Goal: Information Seeking & Learning: Compare options

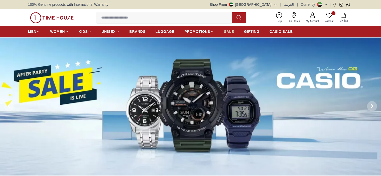
click at [228, 31] on span "SALE" at bounding box center [229, 31] width 10 height 5
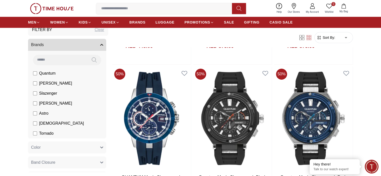
scroll to position [25, 0]
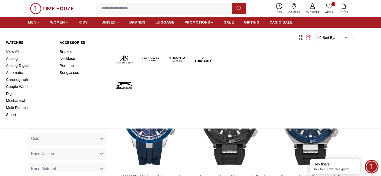
click at [32, 22] on span "MEN" at bounding box center [32, 22] width 8 height 5
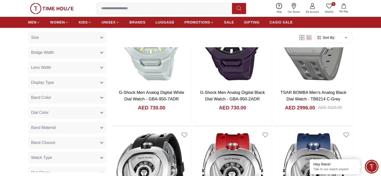
scroll to position [301, 0]
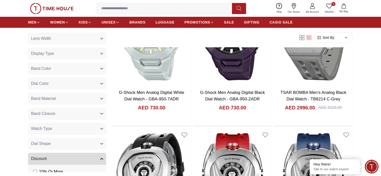
click at [98, 127] on button "Watch Type" at bounding box center [67, 129] width 78 height 12
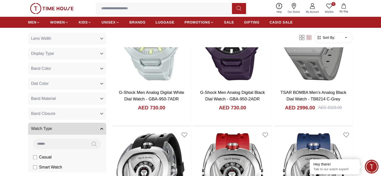
click at [100, 98] on icon "button" at bounding box center [101, 98] width 3 height 3
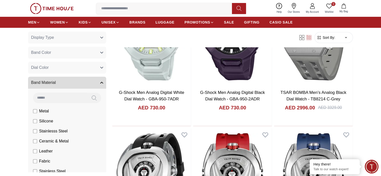
scroll to position [326, 0]
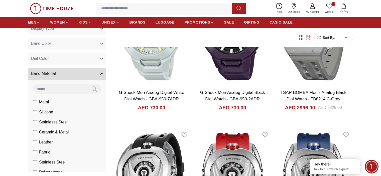
click at [48, 142] on span "Leather" at bounding box center [46, 142] width 14 height 6
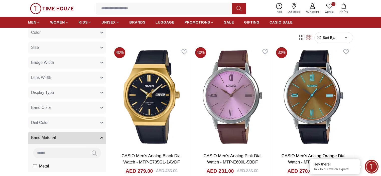
scroll to position [25, 0]
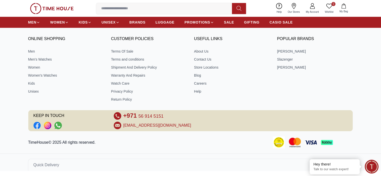
scroll to position [476, 0]
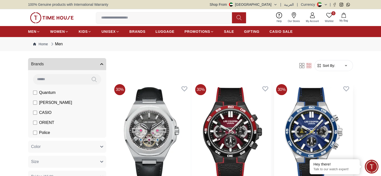
scroll to position [25, 0]
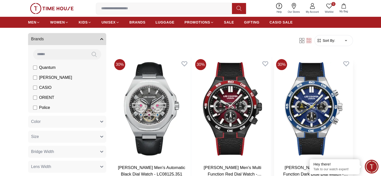
click at [274, 98] on img at bounding box center [313, 109] width 79 height 104
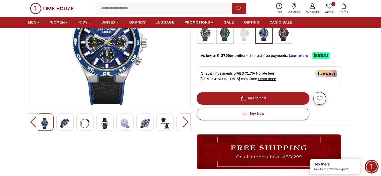
scroll to position [75, 0]
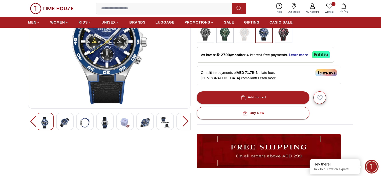
click at [61, 124] on img at bounding box center [64, 123] width 9 height 12
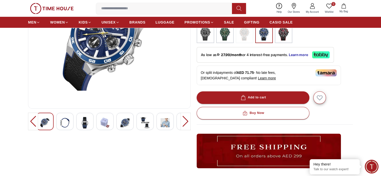
click at [84, 123] on img at bounding box center [84, 123] width 9 height 12
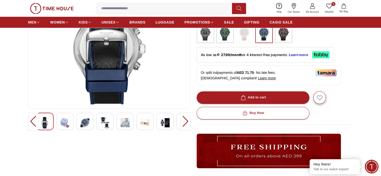
click at [165, 121] on img at bounding box center [165, 123] width 9 height 12
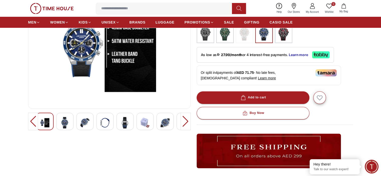
click at [164, 124] on img at bounding box center [165, 123] width 9 height 12
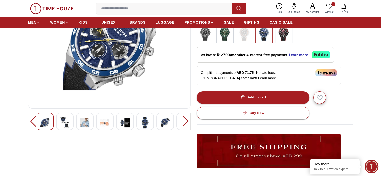
click at [86, 120] on img at bounding box center [84, 123] width 9 height 12
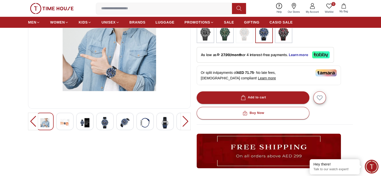
click at [104, 121] on img at bounding box center [105, 123] width 9 height 12
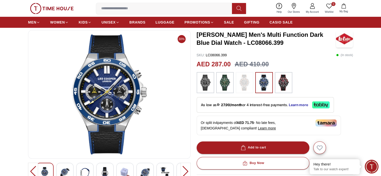
scroll to position [0, 0]
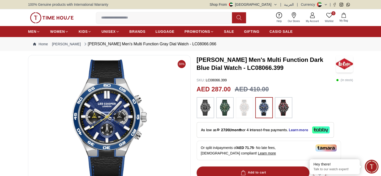
click at [282, 109] on img at bounding box center [284, 108] width 13 height 16
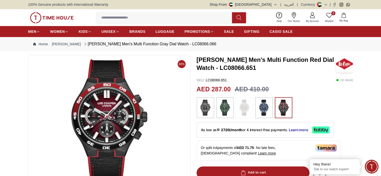
click at [222, 106] on img at bounding box center [225, 108] width 13 height 16
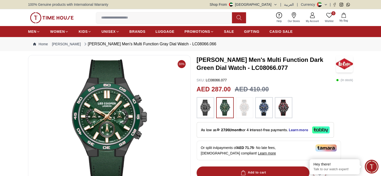
click at [204, 108] on img at bounding box center [205, 108] width 13 height 16
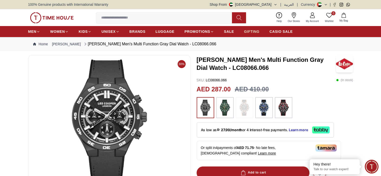
click at [250, 31] on span "GIFTING" at bounding box center [252, 31] width 16 height 5
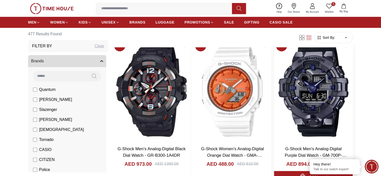
scroll to position [552, 0]
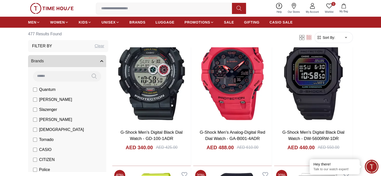
scroll to position [1316, 0]
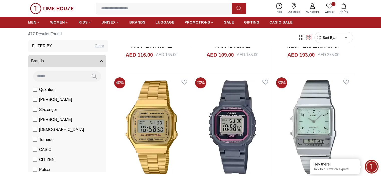
scroll to position [1930, 0]
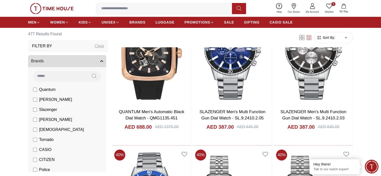
scroll to position [2331, 0]
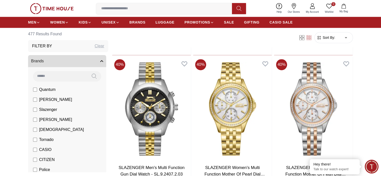
scroll to position [2732, 0]
